Goal: Task Accomplishment & Management: Manage account settings

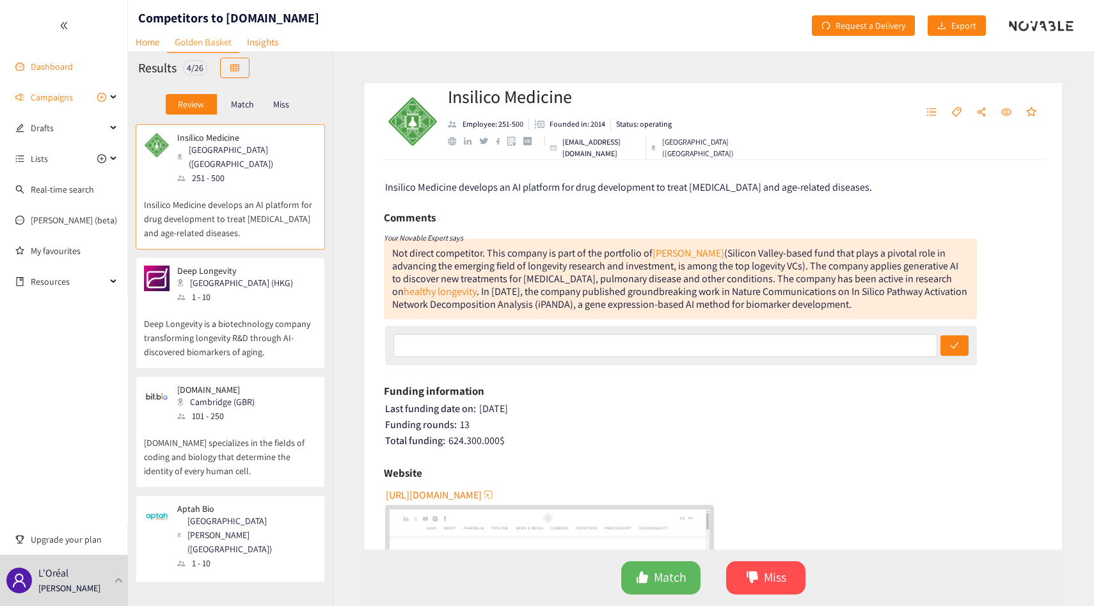
click at [72, 63] on link "Dashboard" at bounding box center [52, 67] width 42 height 12
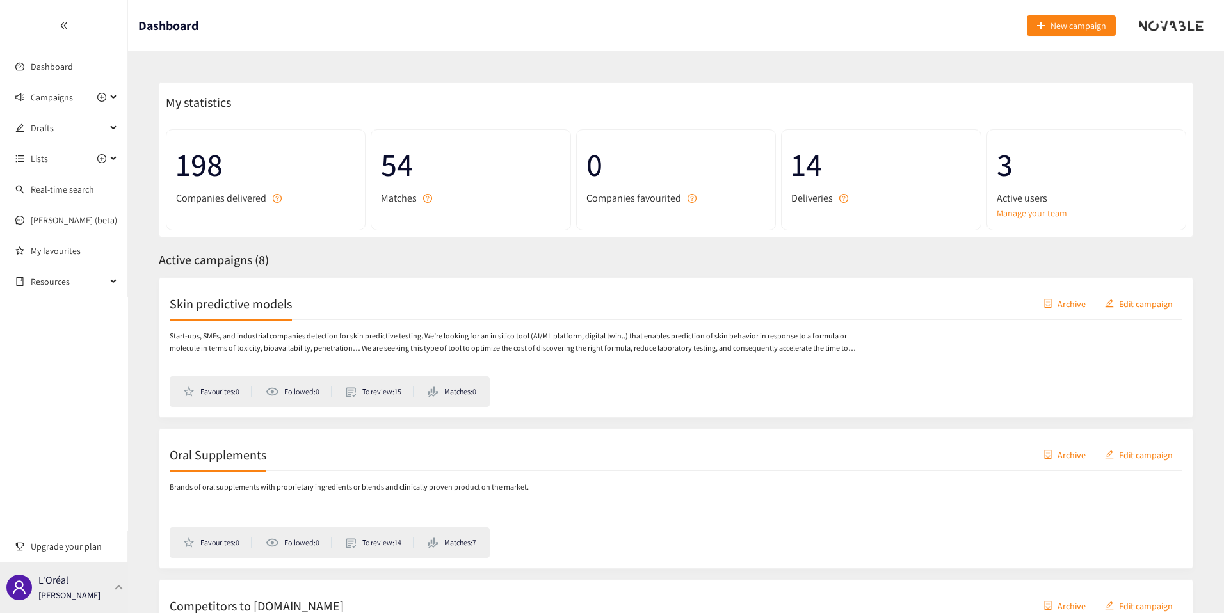
click at [88, 602] on p "[PERSON_NAME]" at bounding box center [69, 595] width 62 height 14
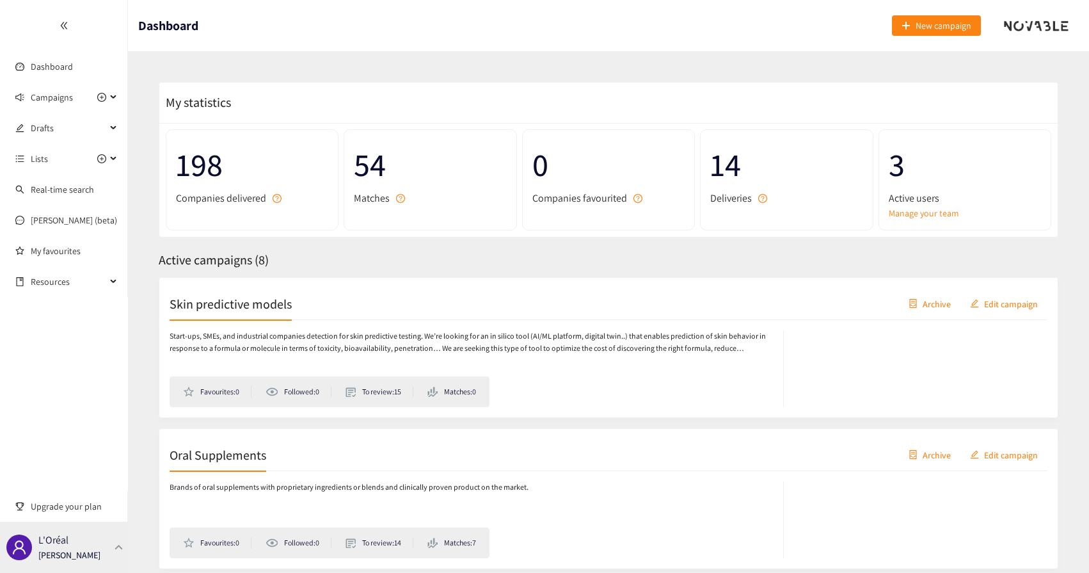
click at [83, 550] on p "[PERSON_NAME]" at bounding box center [69, 555] width 62 height 14
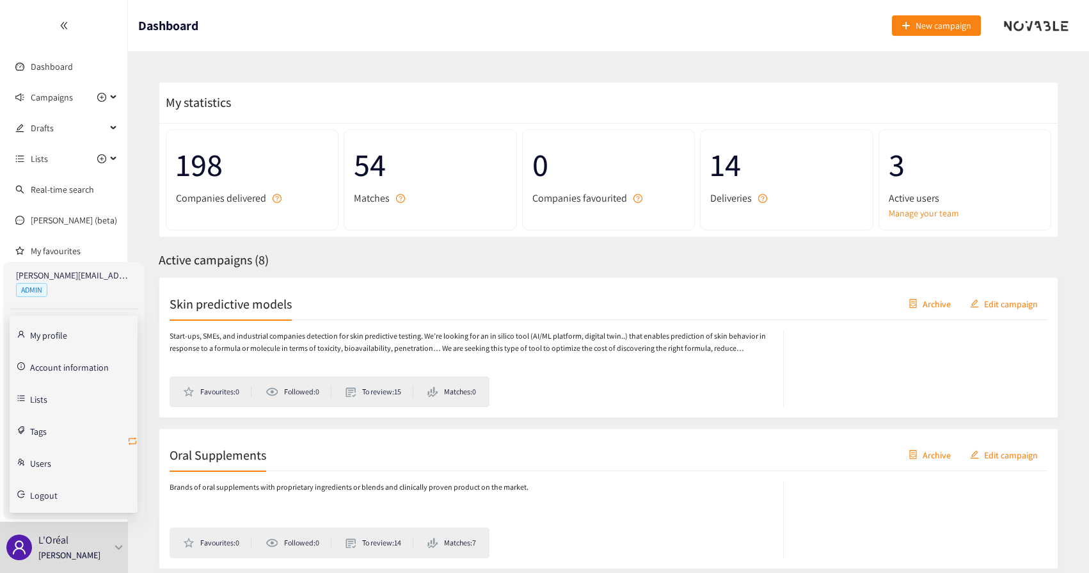
click at [131, 442] on icon "retweet" at bounding box center [132, 441] width 10 height 10
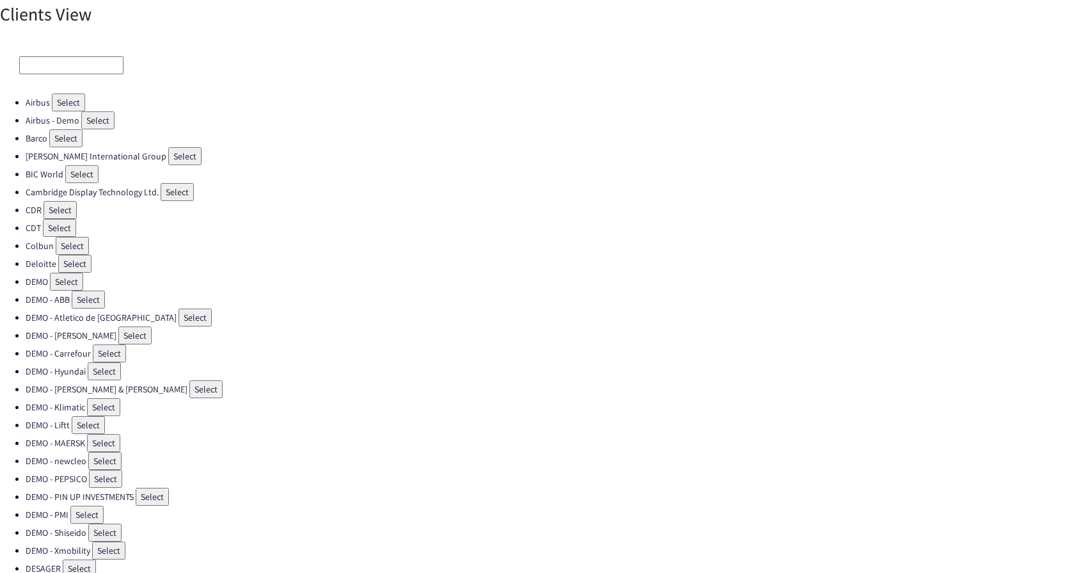
click at [79, 61] on input at bounding box center [71, 65] width 104 height 18
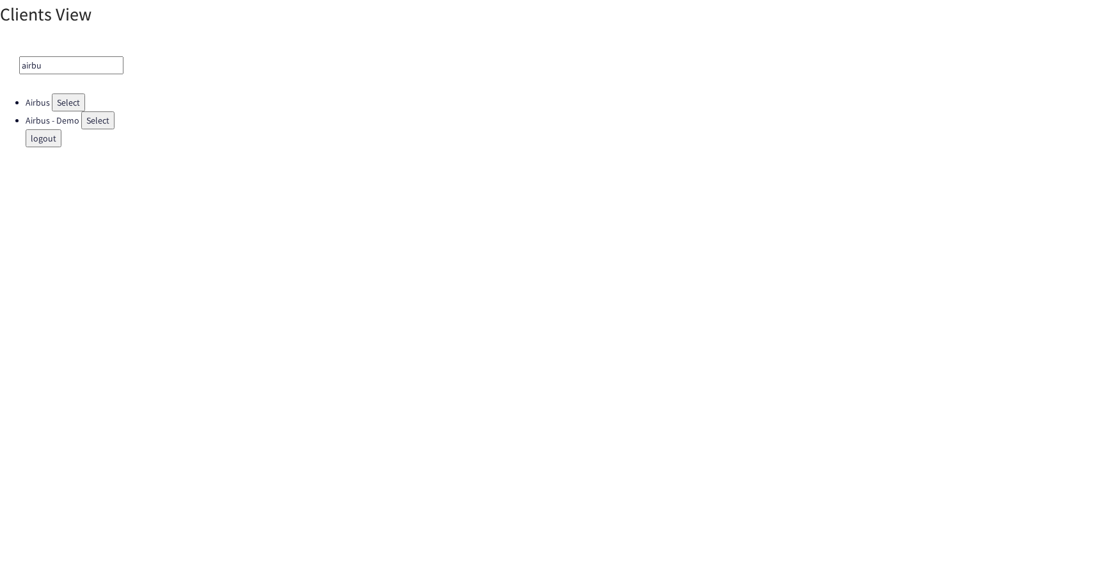
type input "airbu"
click at [74, 104] on button "Select" at bounding box center [68, 102] width 33 height 18
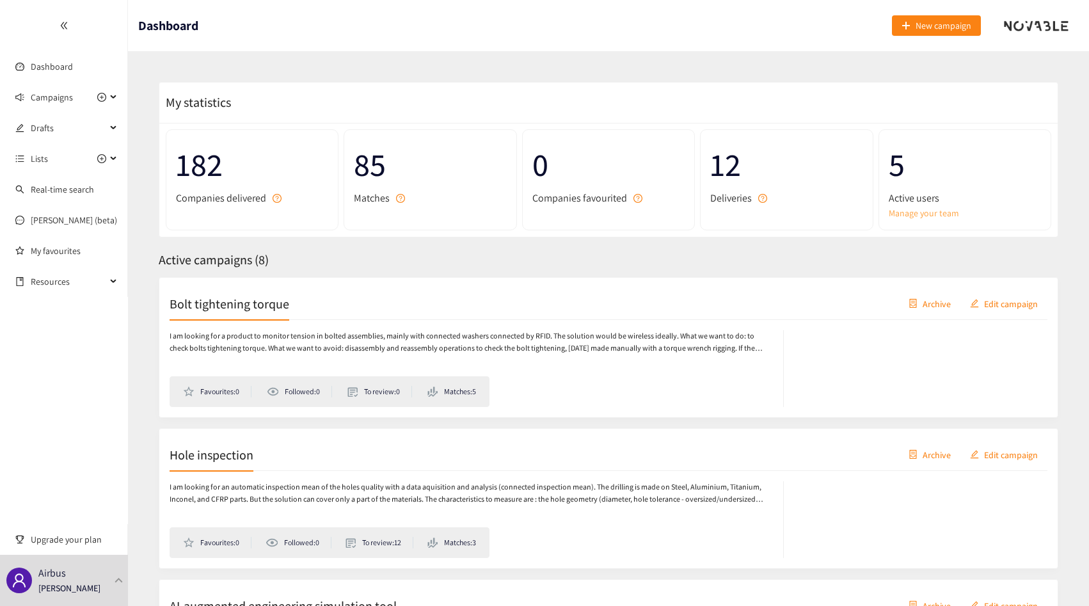
click at [925, 214] on link "Manage your team" at bounding box center [965, 213] width 152 height 14
